Goal: Find specific page/section: Find specific page/section

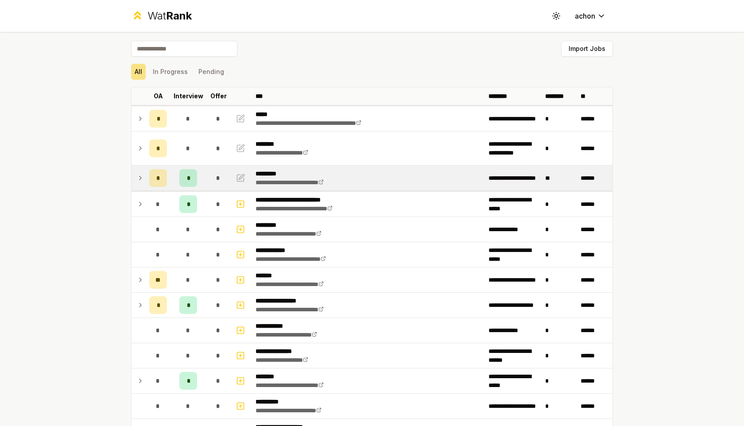
click at [139, 182] on icon at bounding box center [140, 178] width 7 height 11
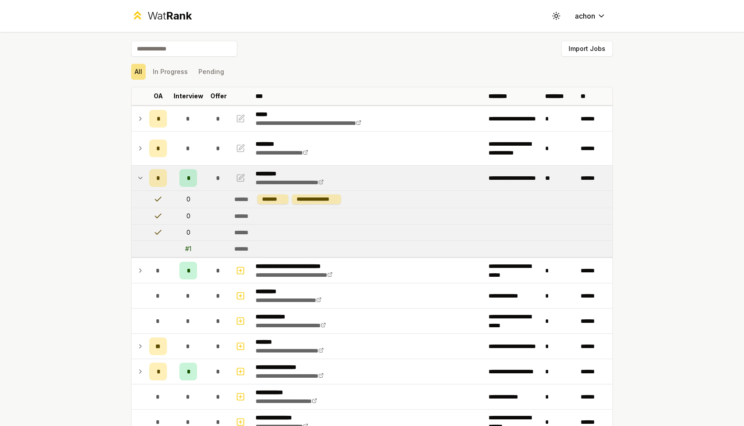
click at [139, 179] on icon at bounding box center [140, 178] width 7 height 11
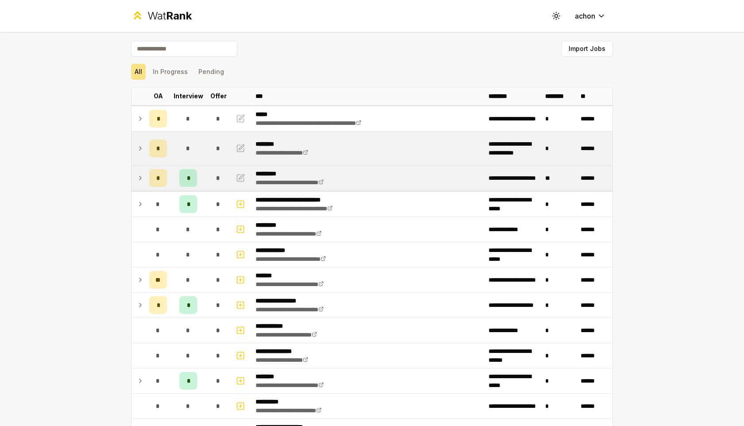
click at [139, 147] on icon at bounding box center [140, 148] width 7 height 11
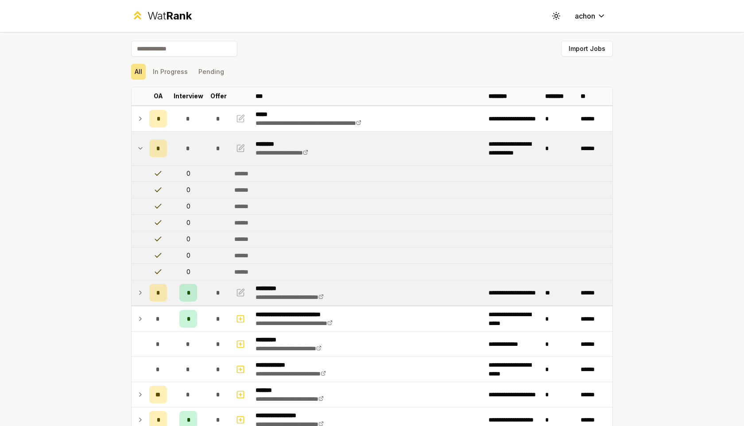
click at [139, 147] on icon at bounding box center [140, 148] width 7 height 11
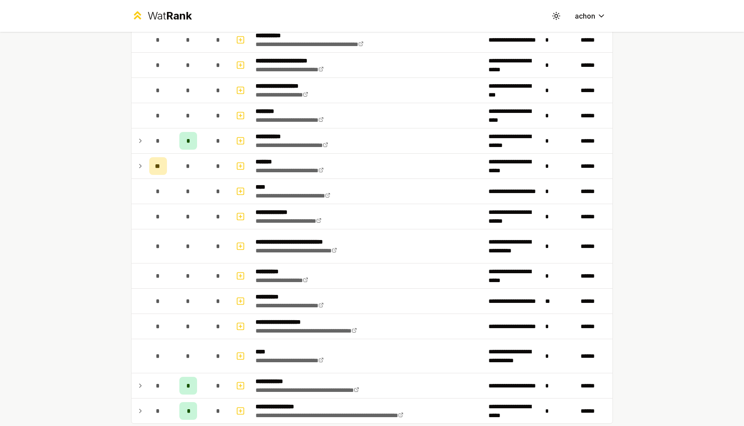
scroll to position [990, 0]
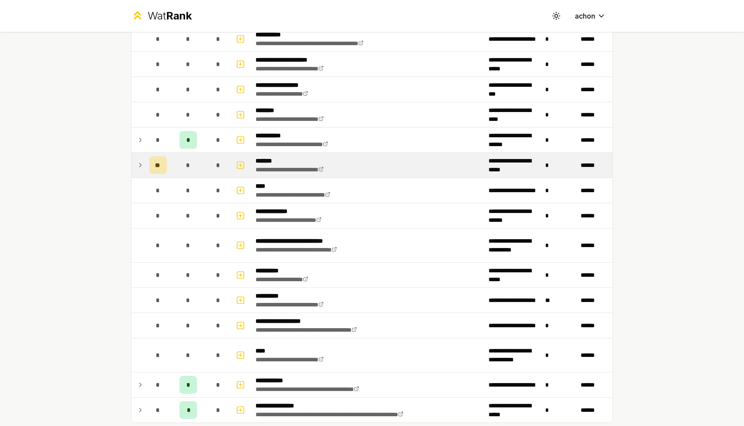
click at [142, 161] on icon at bounding box center [140, 165] width 7 height 11
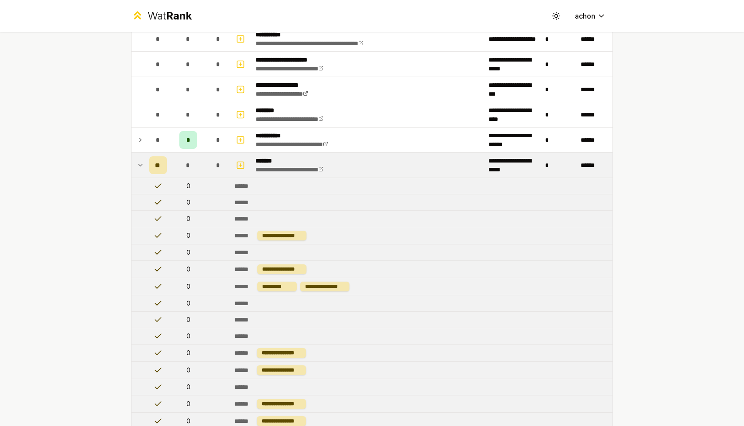
click at [141, 163] on icon at bounding box center [140, 165] width 7 height 11
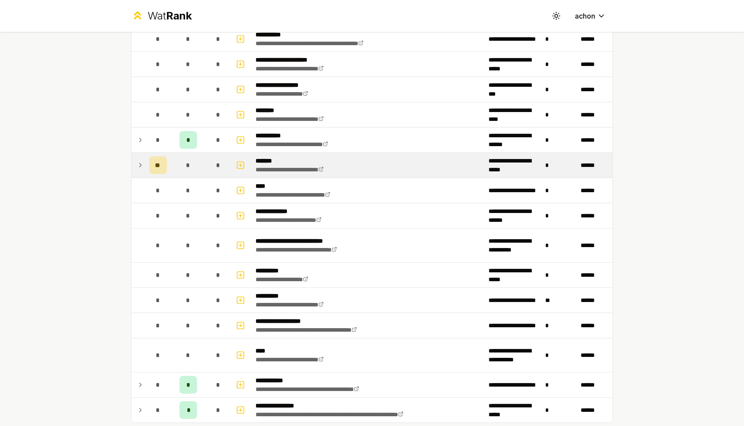
scroll to position [1042, 0]
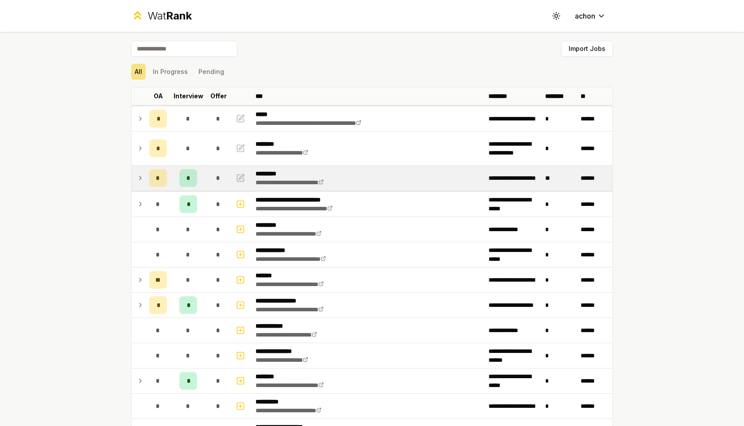
click at [139, 182] on icon at bounding box center [140, 178] width 7 height 11
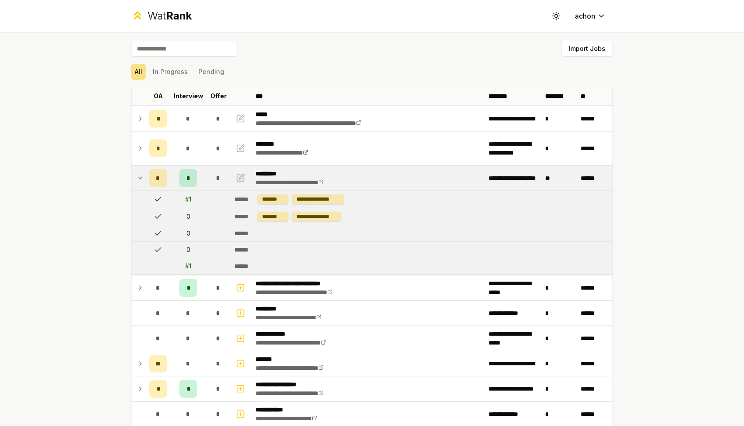
click at [139, 180] on icon at bounding box center [140, 178] width 7 height 11
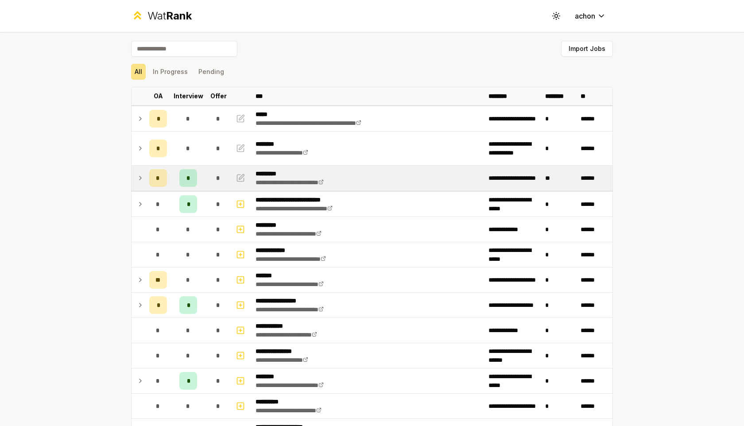
click at [139, 180] on icon at bounding box center [140, 178] width 7 height 11
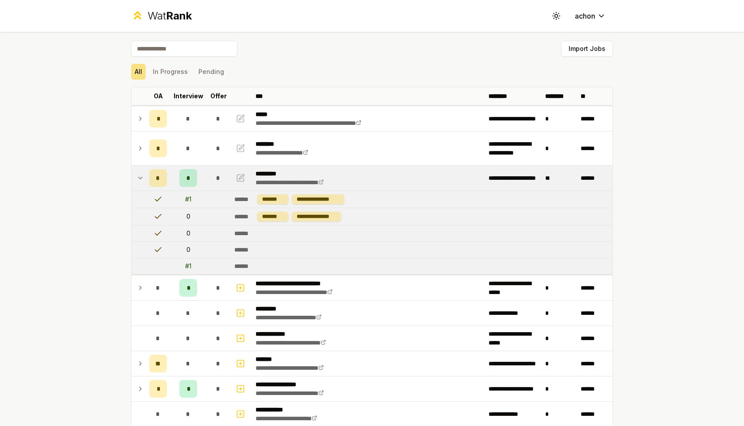
click at [139, 180] on icon at bounding box center [140, 178] width 7 height 11
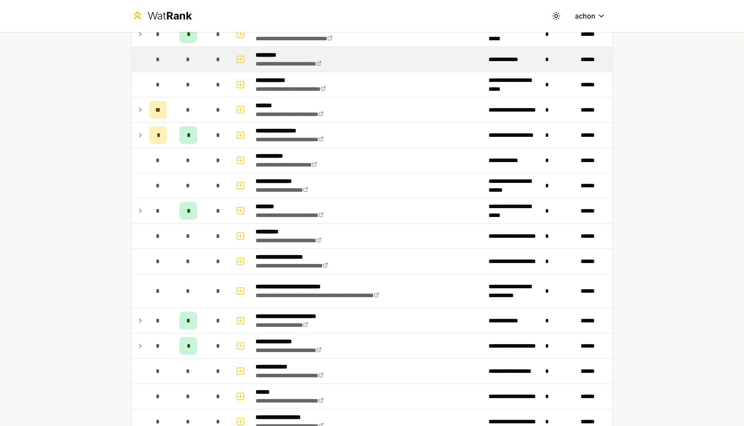
scroll to position [359, 0]
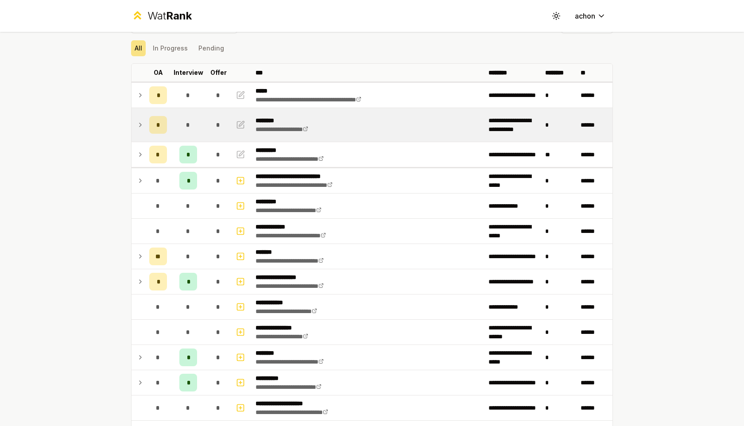
scroll to position [23, 0]
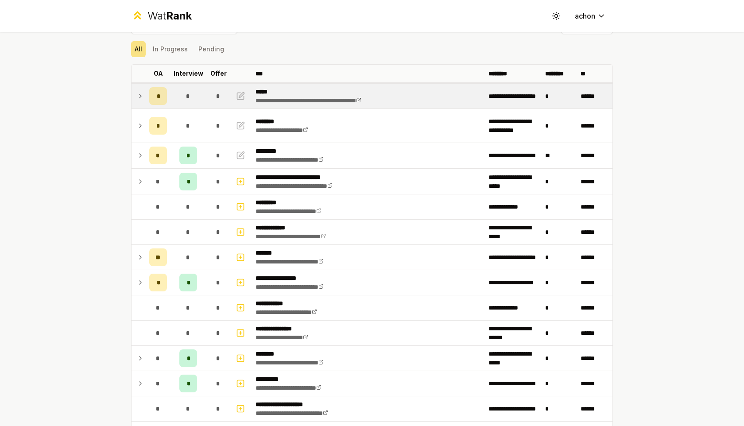
click at [138, 99] on icon at bounding box center [140, 96] width 7 height 11
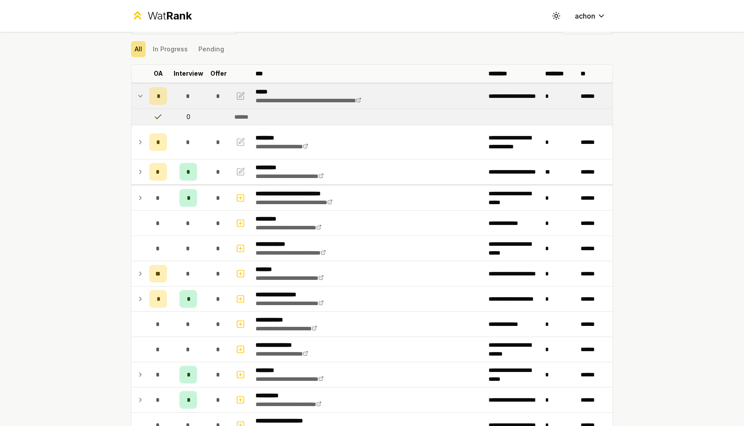
click at [139, 99] on icon at bounding box center [140, 96] width 7 height 11
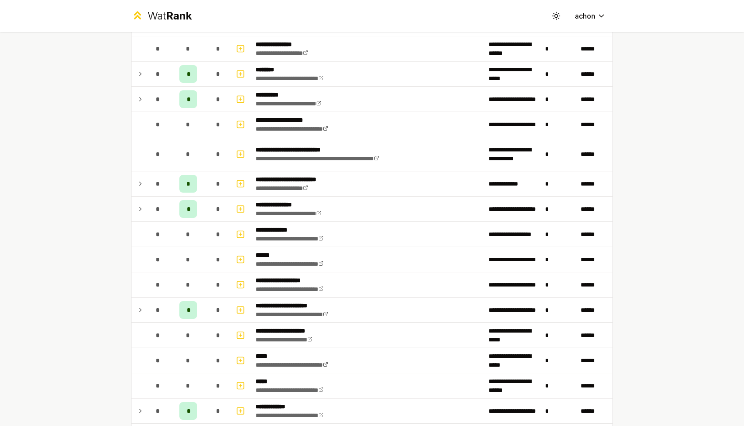
scroll to position [0, 0]
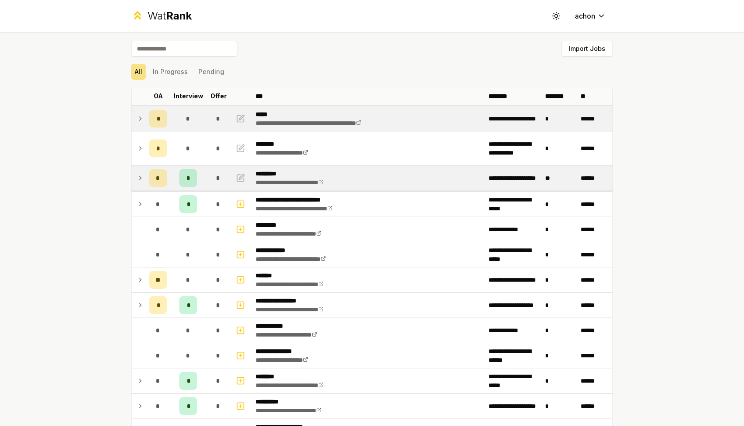
click at [140, 177] on icon at bounding box center [140, 178] width 2 height 4
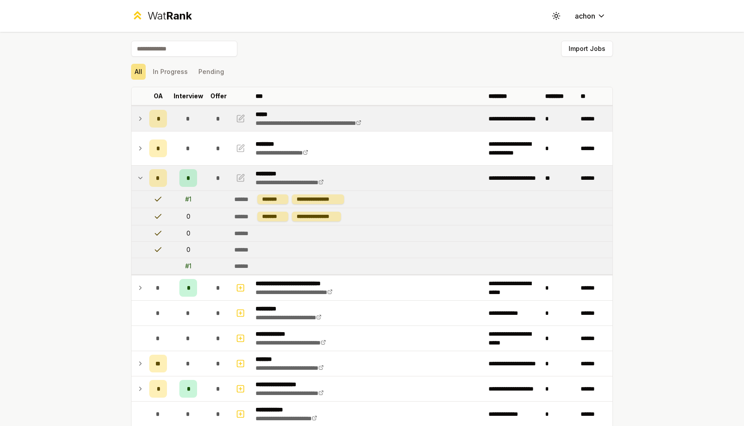
click at [140, 177] on icon at bounding box center [140, 178] width 7 height 11
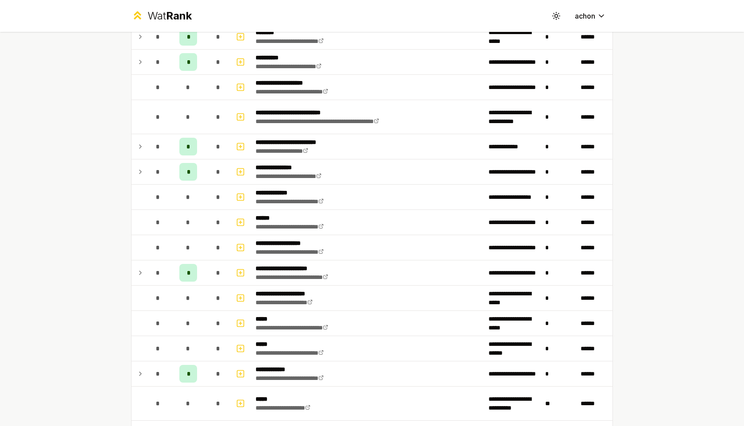
scroll to position [343, 0]
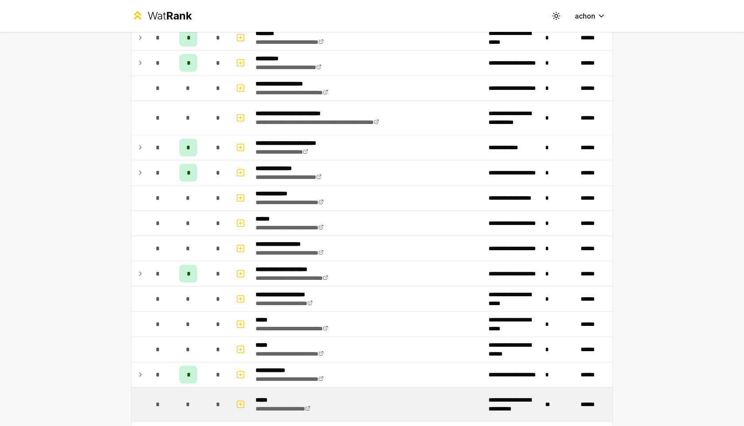
drag, startPoint x: 142, startPoint y: 405, endPoint x: 148, endPoint y: 397, distance: 9.4
click at [148, 397] on tr "**********" at bounding box center [371, 404] width 481 height 34
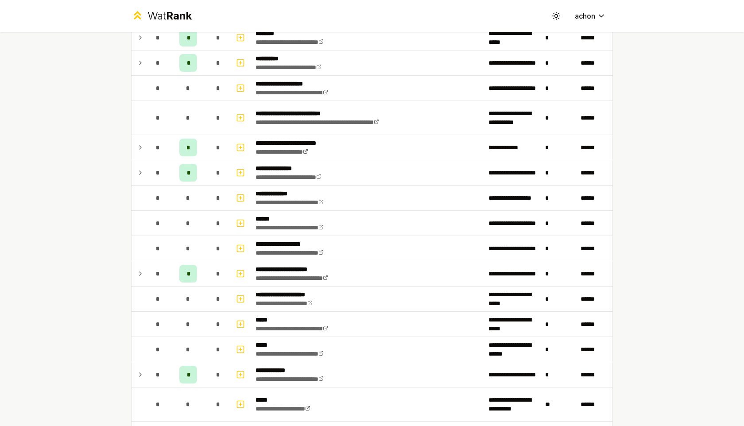
click at [92, 335] on div "**********" at bounding box center [372, 213] width 744 height 426
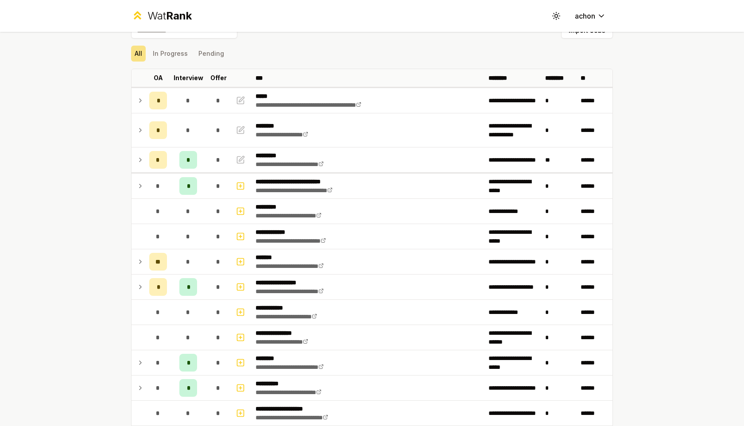
scroll to position [5, 0]
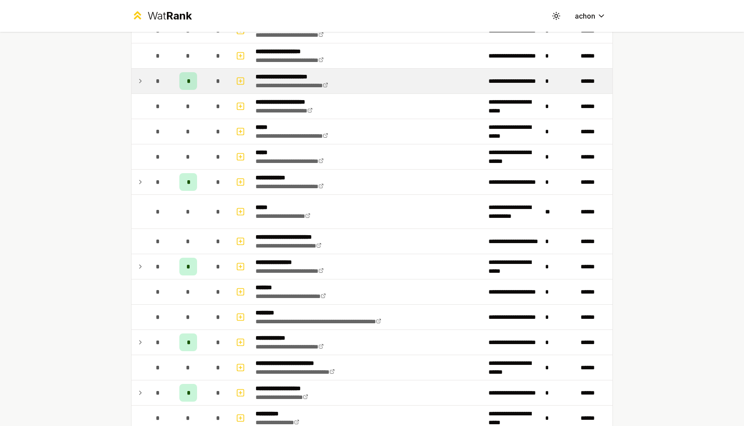
scroll to position [644, 0]
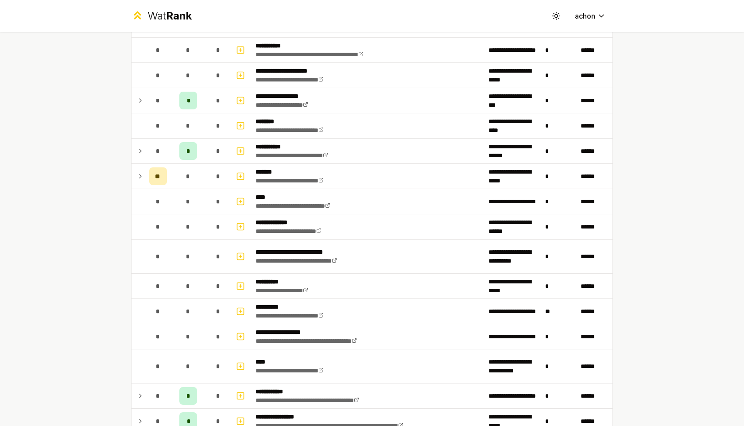
scroll to position [1042, 0]
